Goal: Transaction & Acquisition: Download file/media

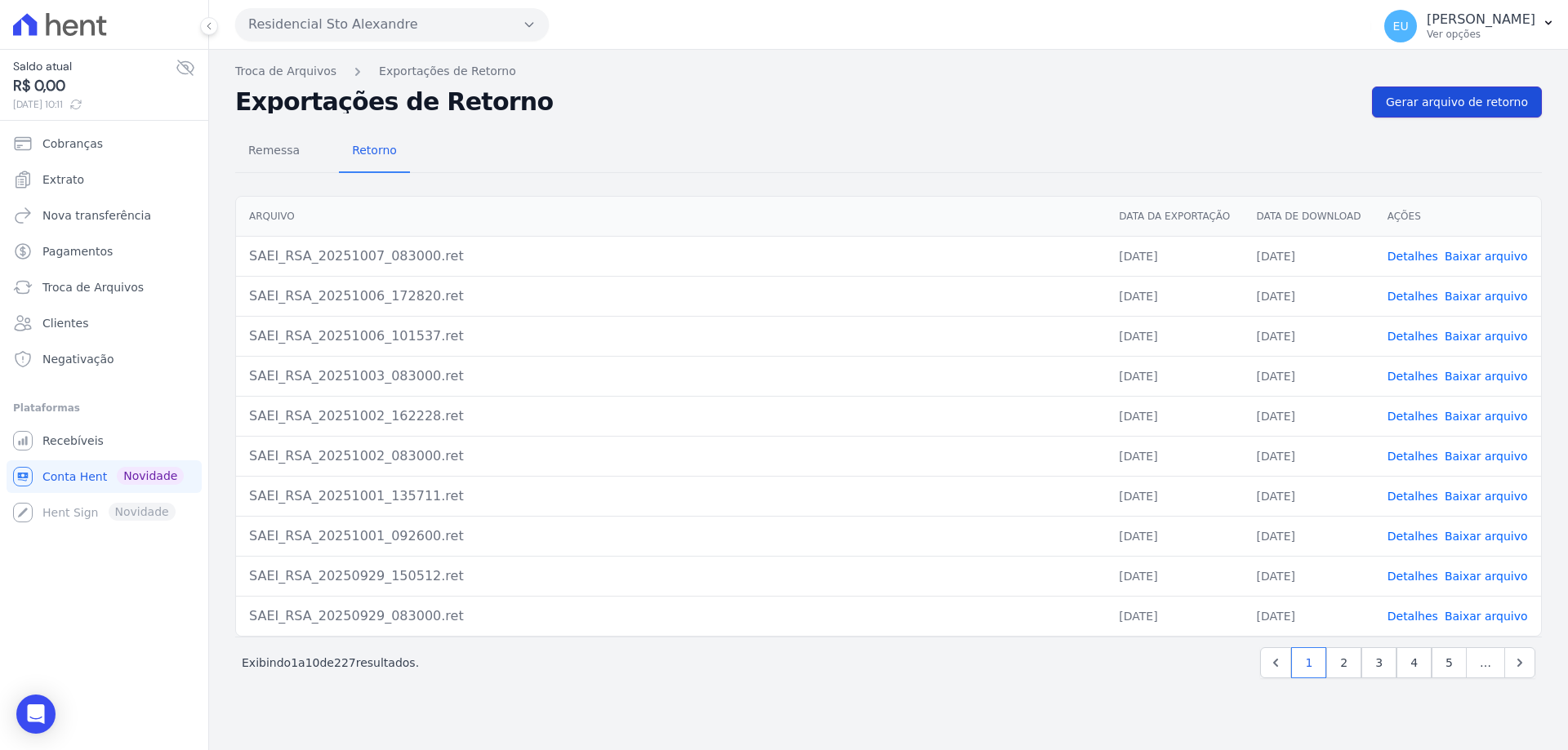
click at [1458, 99] on span "Gerar arquivo de retorno" at bounding box center [1456, 101] width 142 height 16
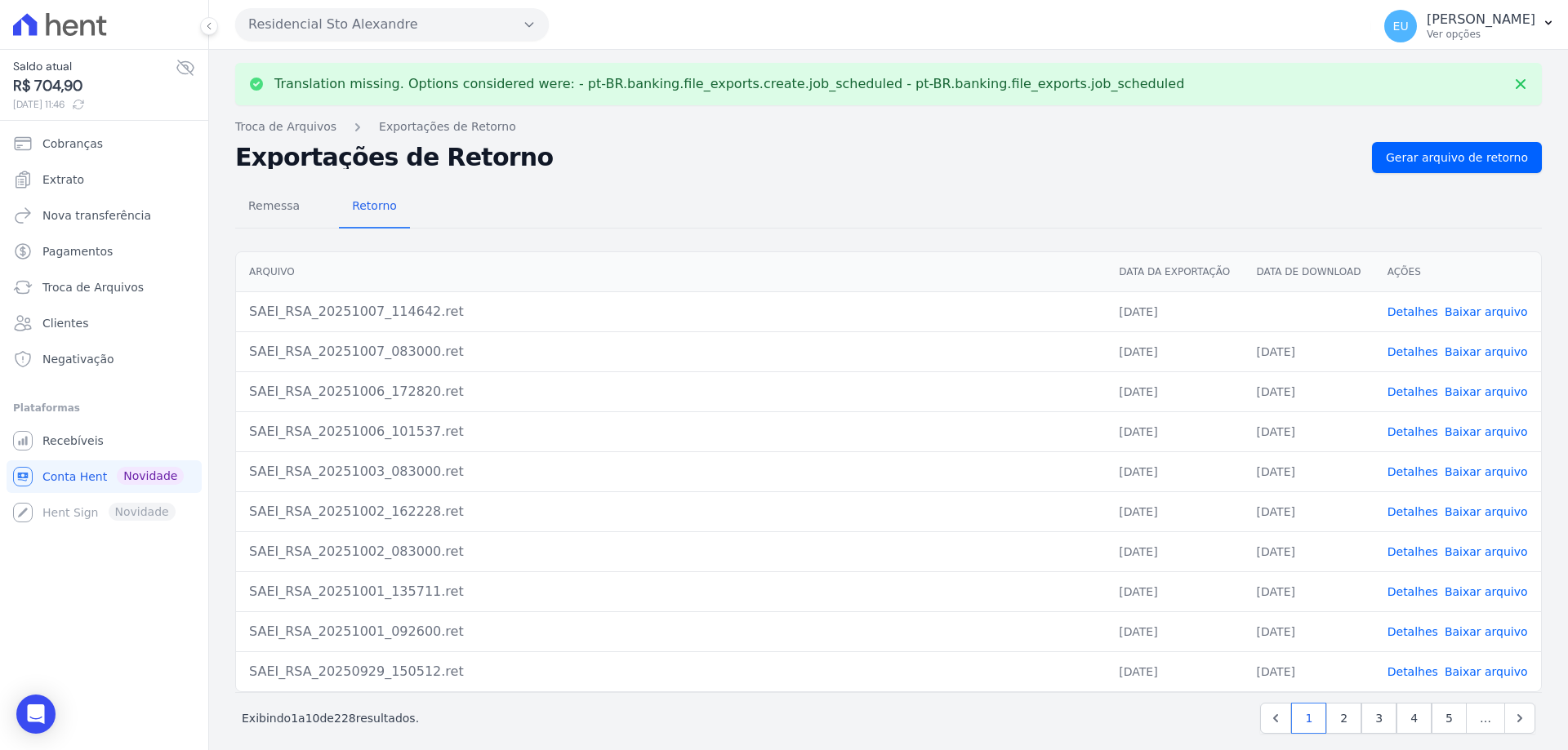
click at [1394, 310] on link "Detalhes" at bounding box center [1412, 312] width 50 height 14
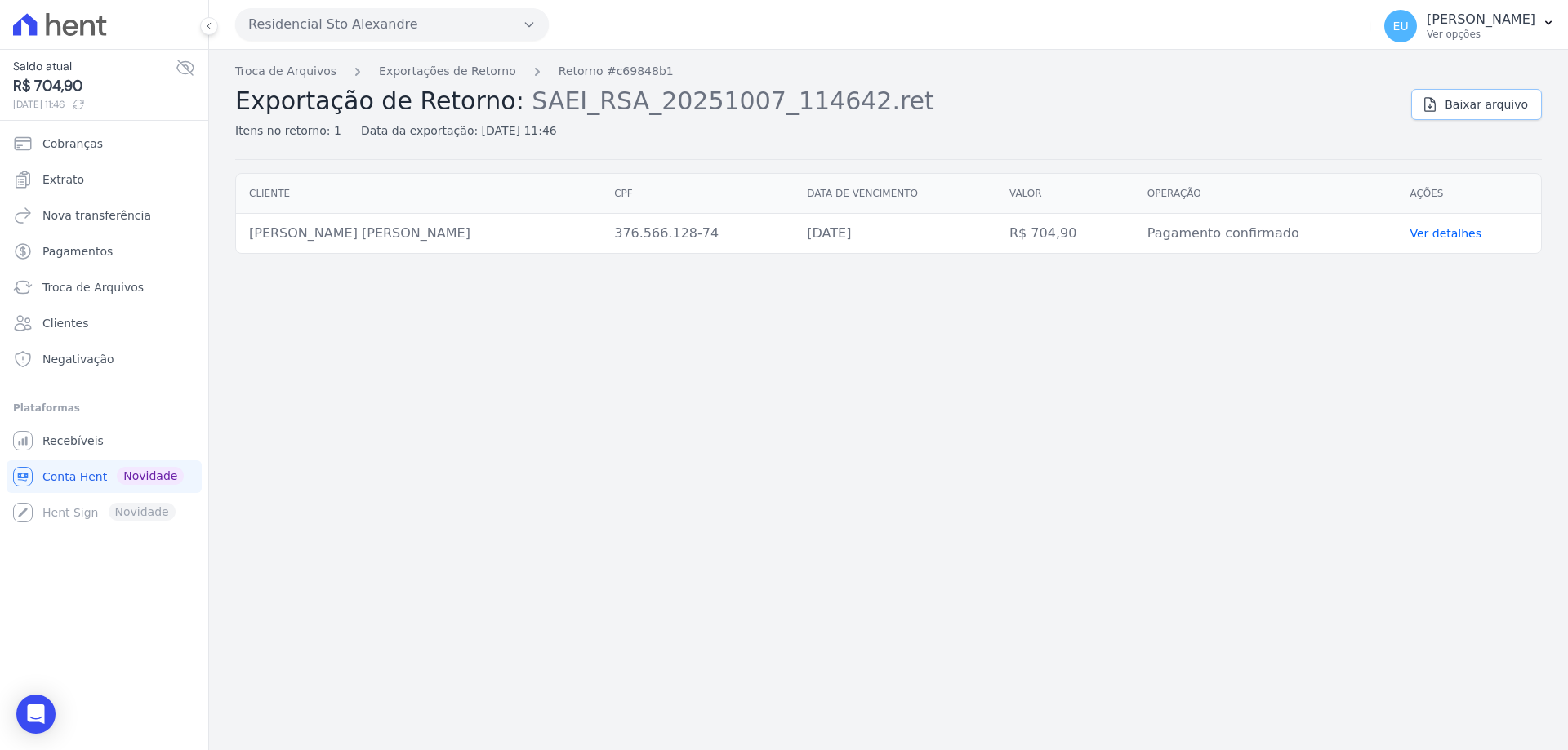
click at [1493, 104] on span "Baixar arquivo" at bounding box center [1486, 104] width 83 height 16
click at [433, 66] on link "Exportações de Retorno" at bounding box center [448, 72] width 137 height 17
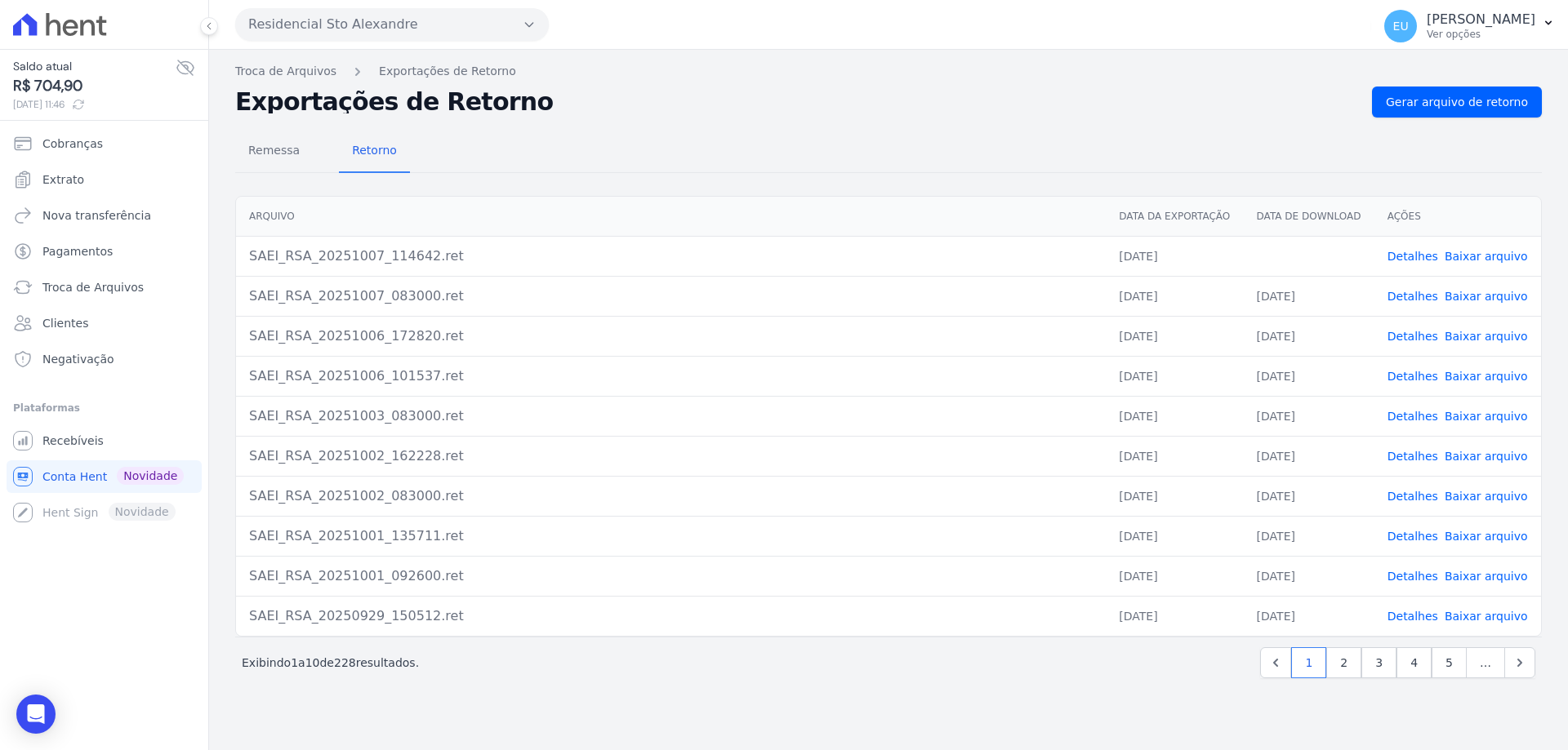
click at [1463, 253] on link "Baixar arquivo" at bounding box center [1486, 256] width 83 height 14
click at [257, 153] on span "Remessa" at bounding box center [274, 151] width 71 height 33
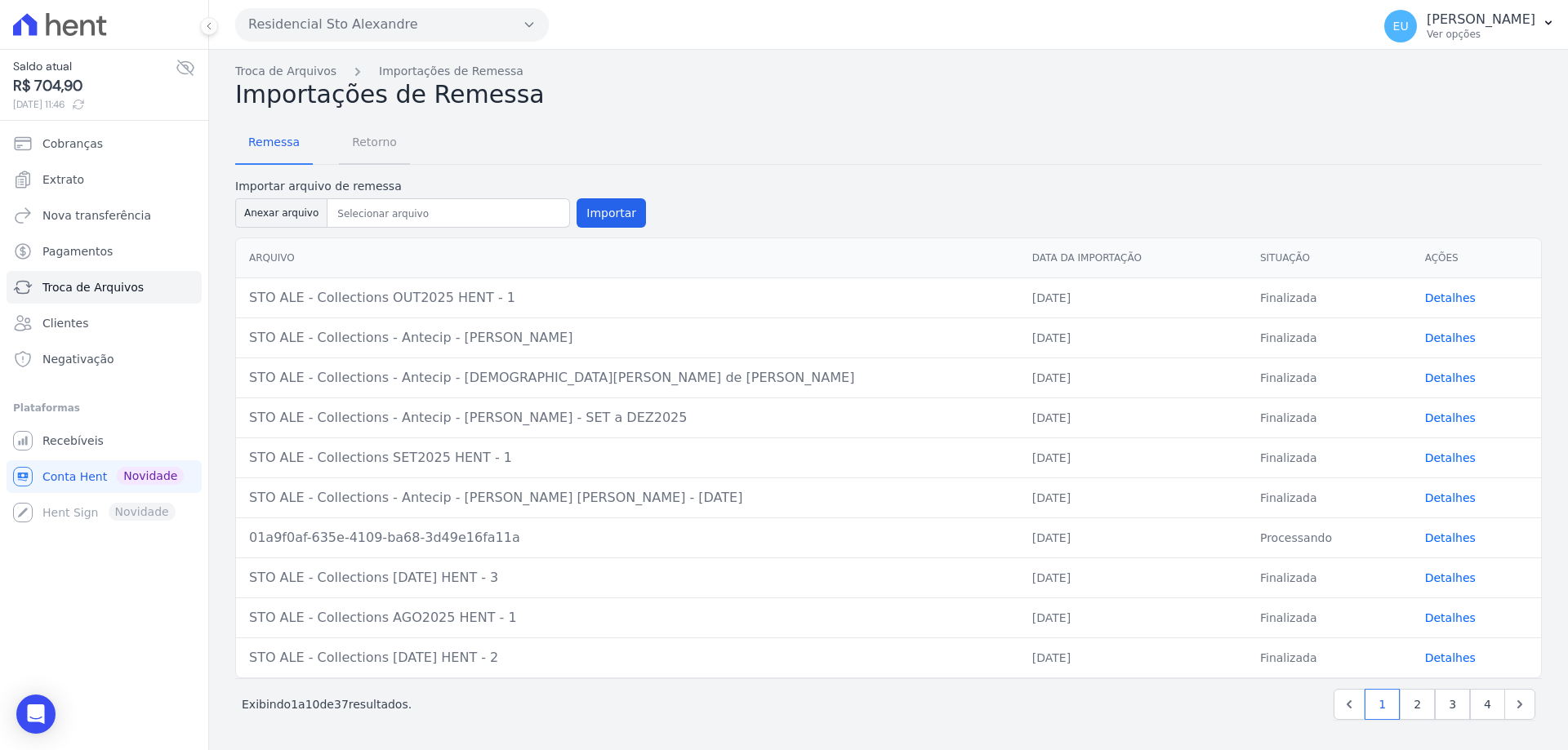
click at [361, 144] on span "Retorno" at bounding box center [374, 142] width 65 height 33
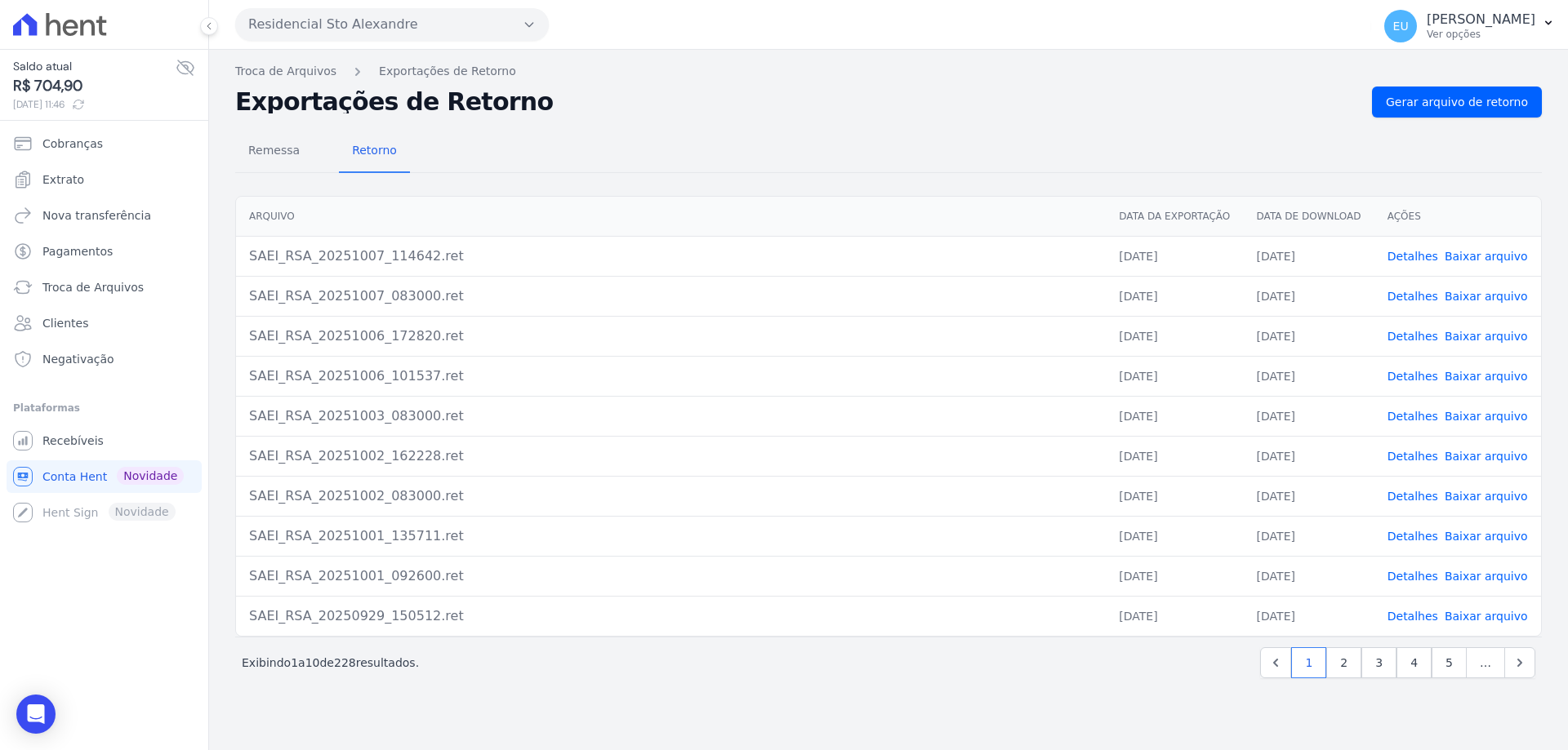
click at [1410, 255] on link "Detalhes" at bounding box center [1412, 256] width 50 height 14
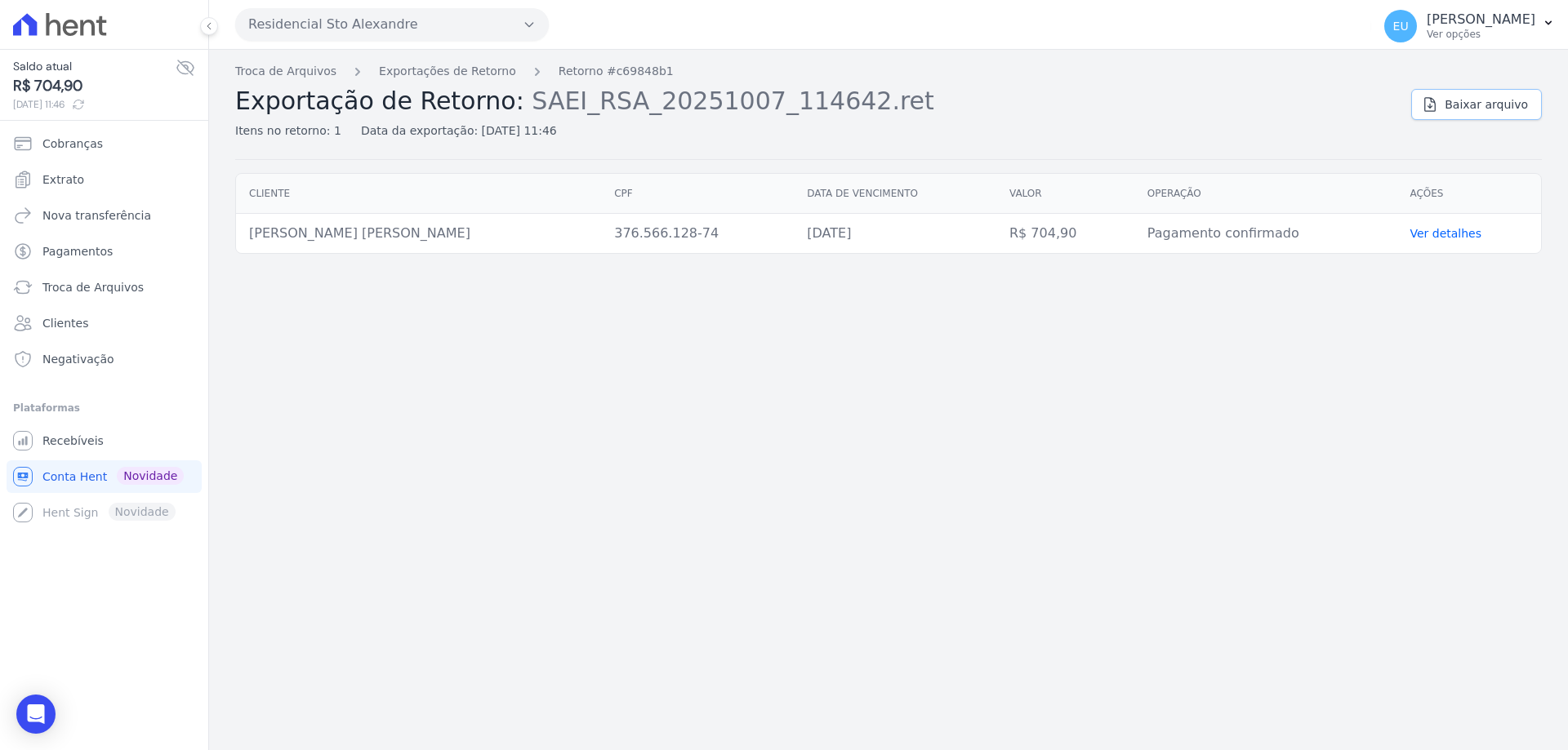
click at [1468, 99] on span "Baixar arquivo" at bounding box center [1486, 104] width 83 height 16
click at [423, 72] on link "Exportações de Retorno" at bounding box center [448, 72] width 137 height 17
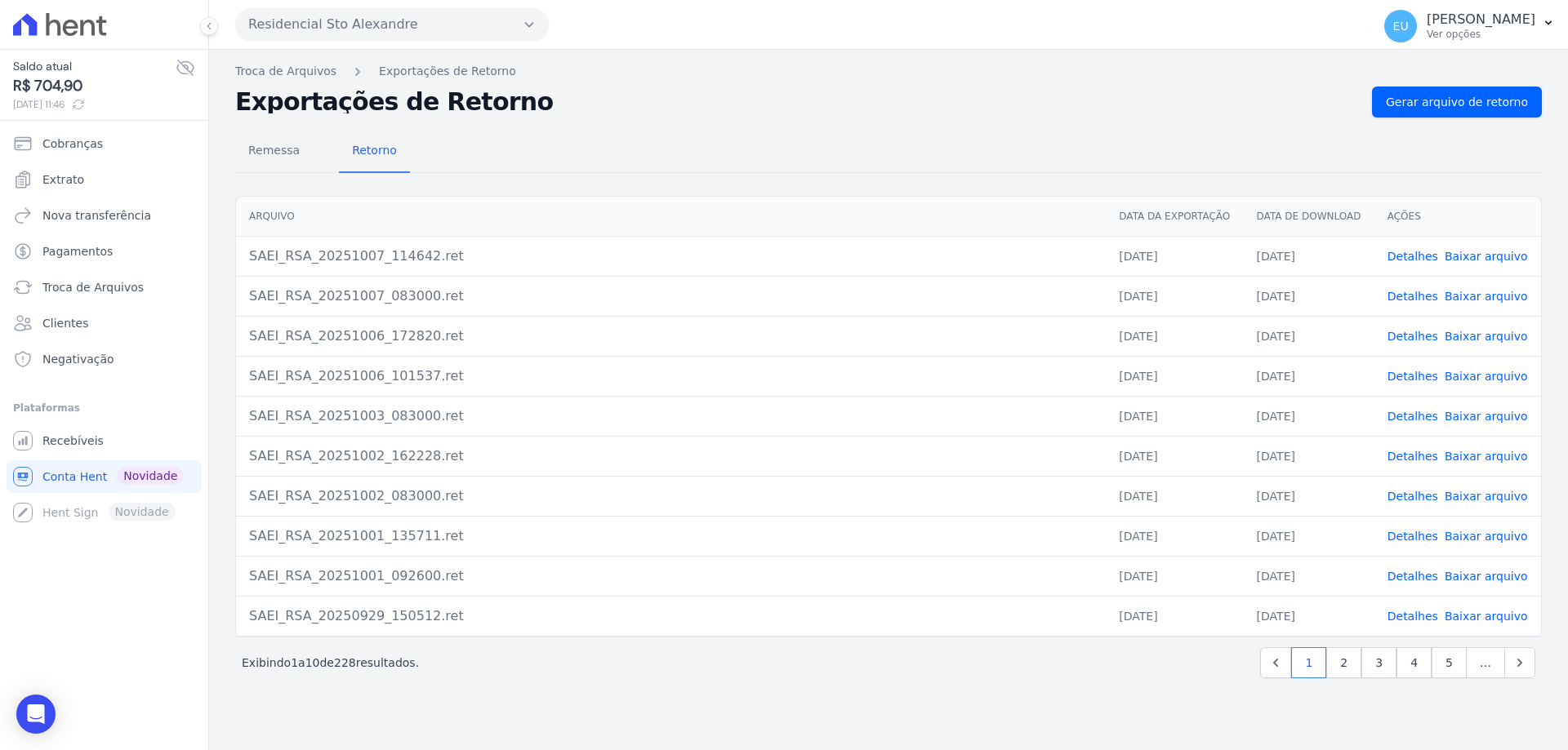
click at [1463, 252] on link "Baixar arquivo" at bounding box center [1486, 256] width 83 height 14
click at [1467, 101] on span "Gerar arquivo de retorno" at bounding box center [1456, 101] width 142 height 16
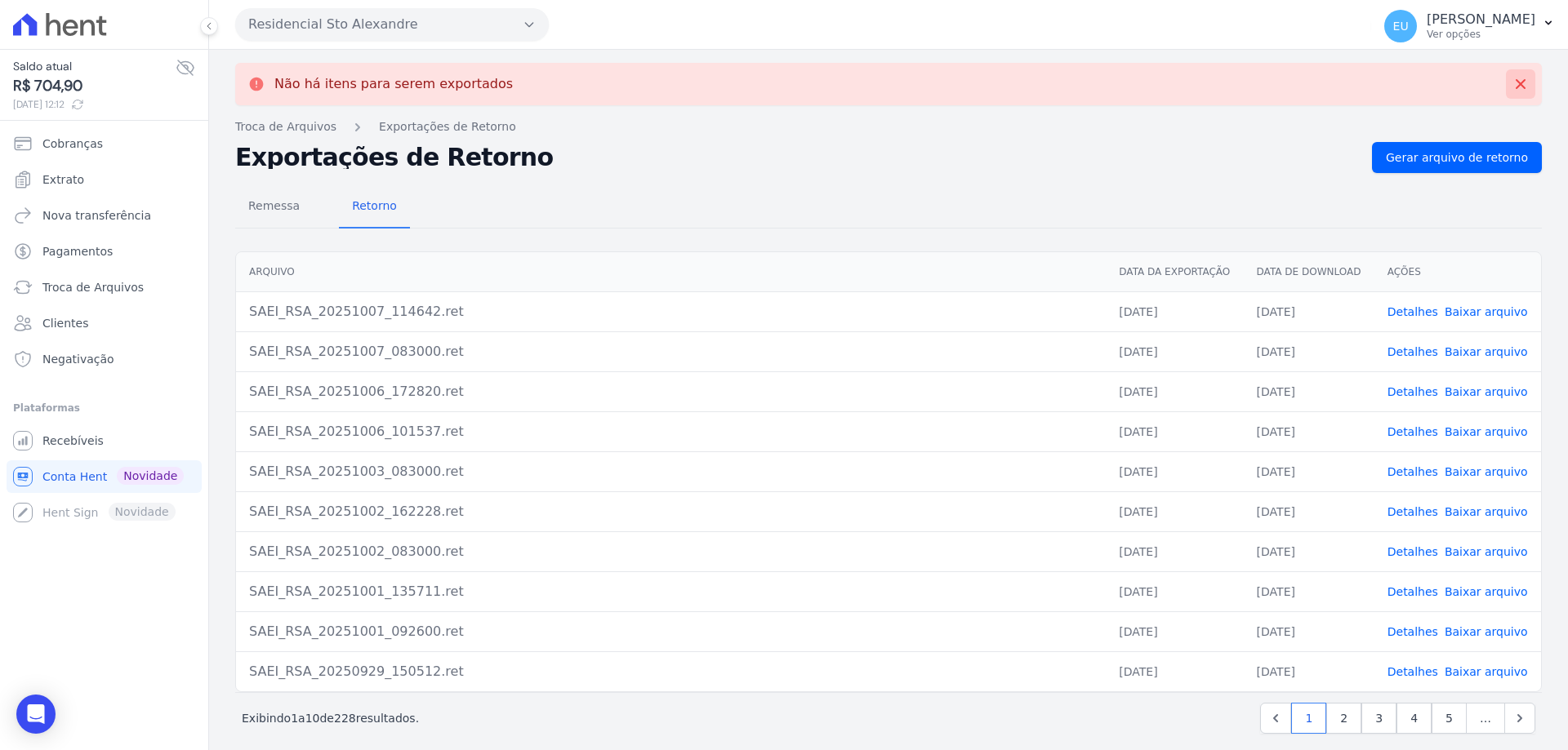
click at [1515, 82] on icon at bounding box center [1520, 84] width 10 height 10
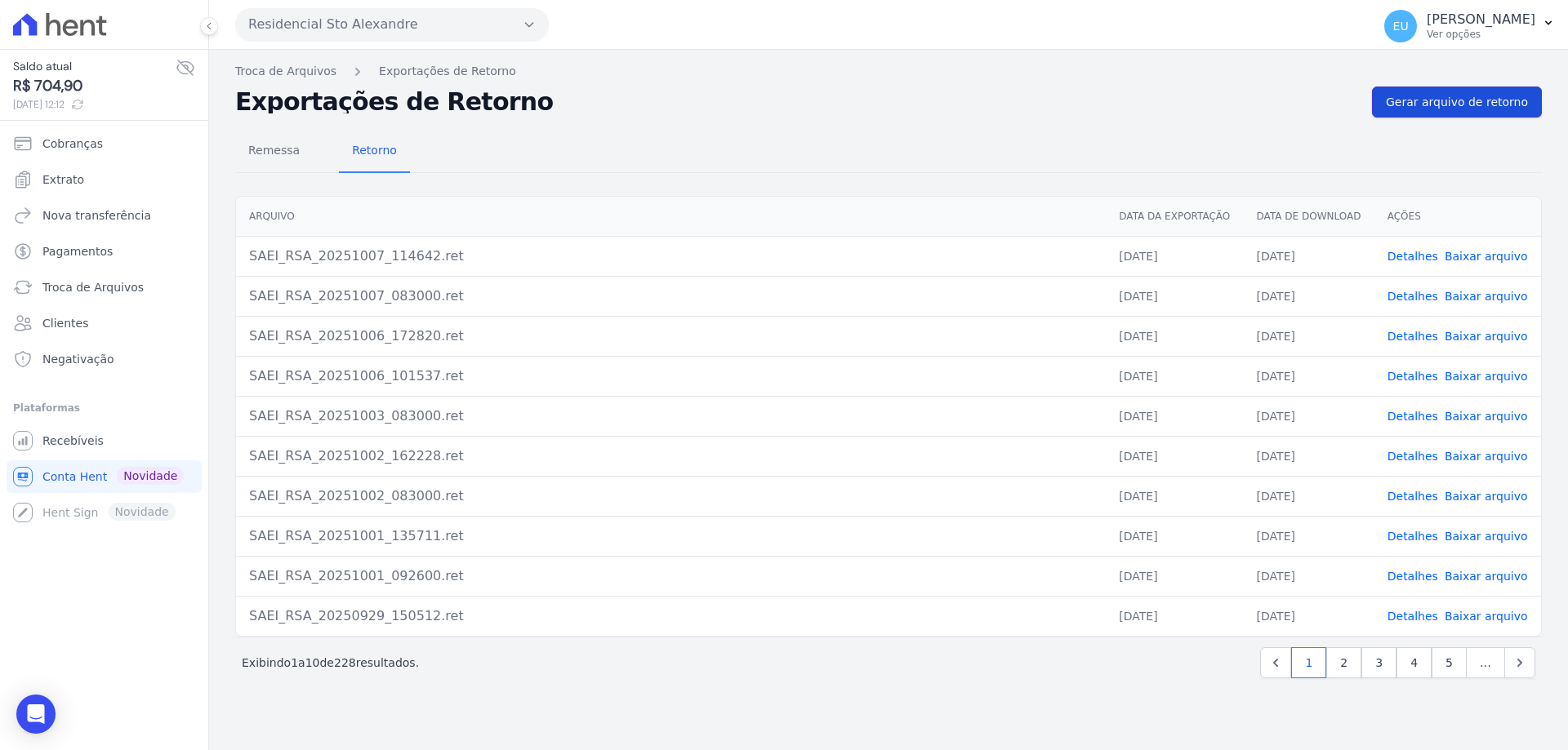
click at [1440, 103] on span "Gerar arquivo de retorno" at bounding box center [1456, 101] width 142 height 16
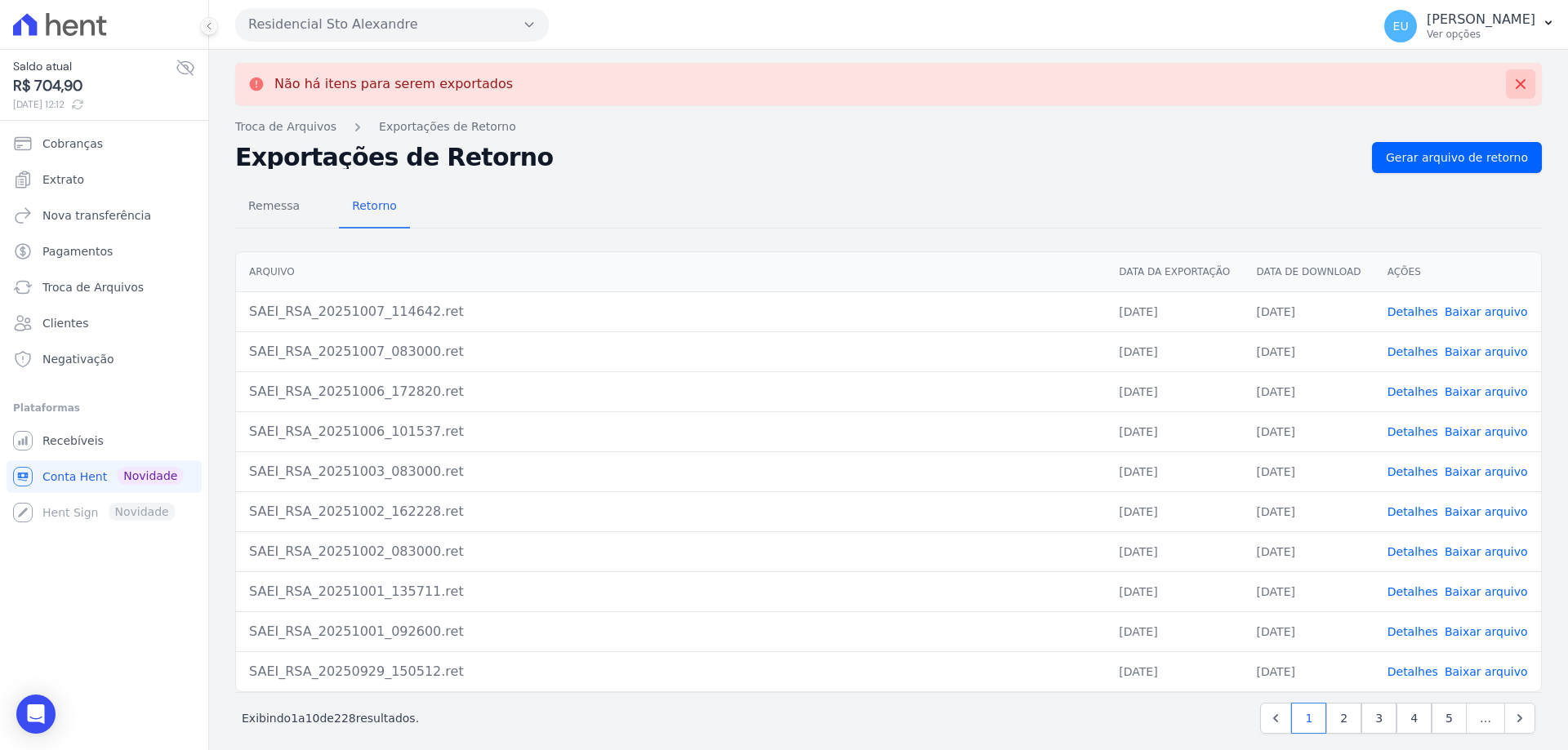
click at [1512, 81] on icon at bounding box center [1520, 84] width 16 height 16
